Goal: Task Accomplishment & Management: Use online tool/utility

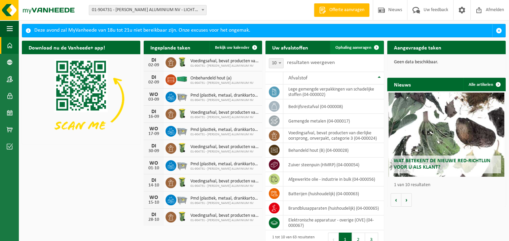
drag, startPoint x: 354, startPoint y: 47, endPoint x: 349, endPoint y: 44, distance: 5.9
click at [355, 47] on span "Ophaling aanvragen" at bounding box center [354, 47] width 36 height 4
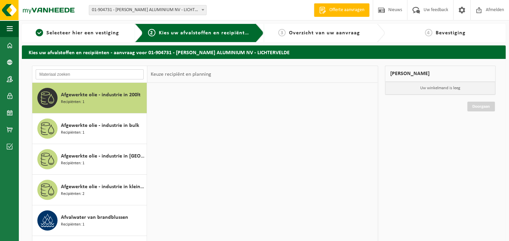
click at [117, 74] on input "text" at bounding box center [90, 74] width 108 height 10
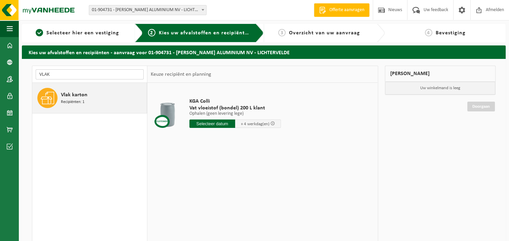
type input "VLAK"
click at [64, 95] on span "Vlak karton" at bounding box center [74, 95] width 27 height 8
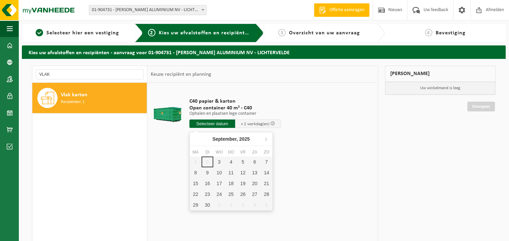
click at [207, 123] on input "text" at bounding box center [213, 124] width 46 height 8
click at [227, 158] on div "4" at bounding box center [231, 162] width 12 height 11
type input "Van 2025-09-04"
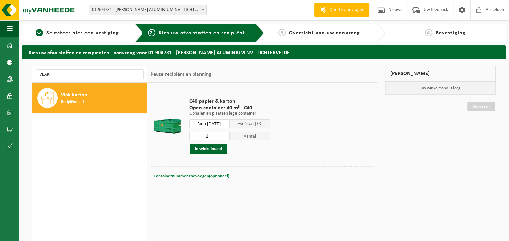
click at [188, 176] on span "Containernummer toevoegen(optioneel)" at bounding box center [192, 176] width 76 height 4
click at [215, 151] on button "In winkelmand" at bounding box center [208, 149] width 37 height 11
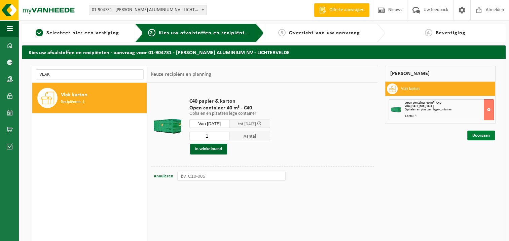
click at [479, 136] on link "Doorgaan" at bounding box center [482, 136] width 28 height 10
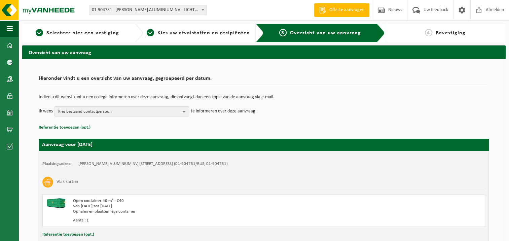
click at [137, 112] on span "Kies bestaand contactpersoon" at bounding box center [119, 112] width 122 height 10
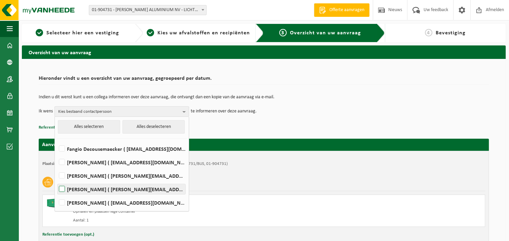
click at [78, 186] on label "[PERSON_NAME] ( [PERSON_NAME][EMAIL_ADDRESS][DOMAIN_NAME] )" at bounding box center [122, 189] width 128 height 10
click at [57, 181] on input "[PERSON_NAME] ( [PERSON_NAME][EMAIL_ADDRESS][DOMAIN_NAME] )" at bounding box center [56, 180] width 0 height 0
checkbox input "true"
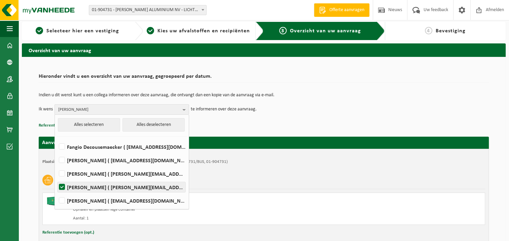
scroll to position [47, 0]
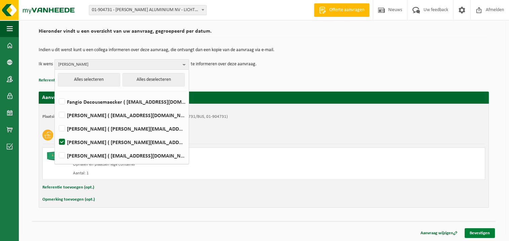
click at [481, 231] on link "Bevestigen" at bounding box center [480, 233] width 30 height 10
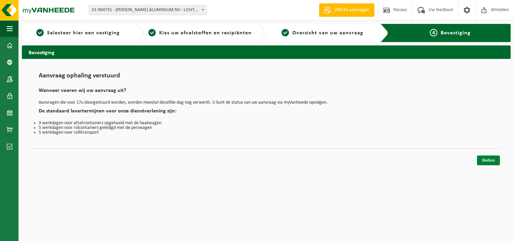
click at [493, 161] on link "Sluiten" at bounding box center [488, 161] width 23 height 10
